Goal: Find specific page/section: Find specific page/section

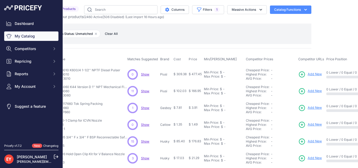
scroll to position [0, 26]
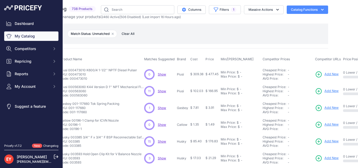
click at [128, 147] on td "Husky 003385 3/4'' F x 3/4'' F BSP Reconnectable Safe-T-Break with Scuff Guard …" at bounding box center [101, 141] width 84 height 17
click at [218, 10] on button "Filters 1" at bounding box center [225, 9] width 32 height 9
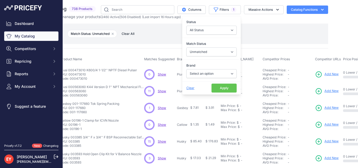
click at [214, 88] on button "Apply" at bounding box center [224, 88] width 25 height 9
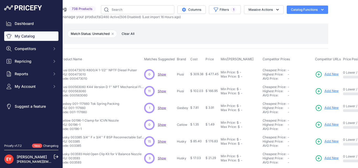
scroll to position [0, 0]
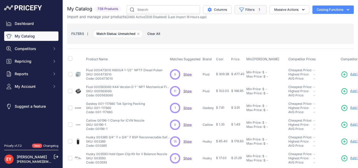
click at [243, 8] on button "Filters 1" at bounding box center [251, 9] width 32 height 9
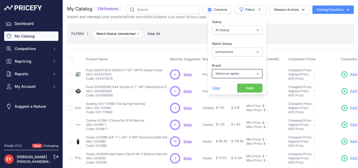
click at [234, 73] on select "Select an option 3M American Casting & MFG Ameron Aquafighter ATI ATTA B&K Balc…" at bounding box center [237, 73] width 50 height 9
select select "GPI"
click at [212, 69] on select "Select an option 3M American Casting & MFG Ameron Aquafighter ATI ATTA B&K Balc…" at bounding box center [237, 73] width 50 height 9
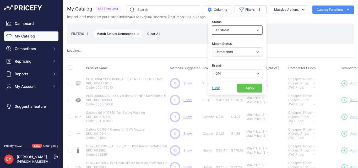
click at [251, 32] on select "All Status Only Enabled Only Disabled" at bounding box center [237, 30] width 50 height 9
select select "1"
click at [212, 26] on select "All Status Only Enabled Only Disabled" at bounding box center [237, 30] width 50 height 9
click at [245, 87] on button "Apply" at bounding box center [249, 88] width 25 height 9
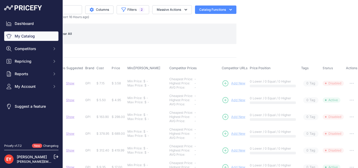
scroll to position [0, 122]
